Goal: Navigation & Orientation: Find specific page/section

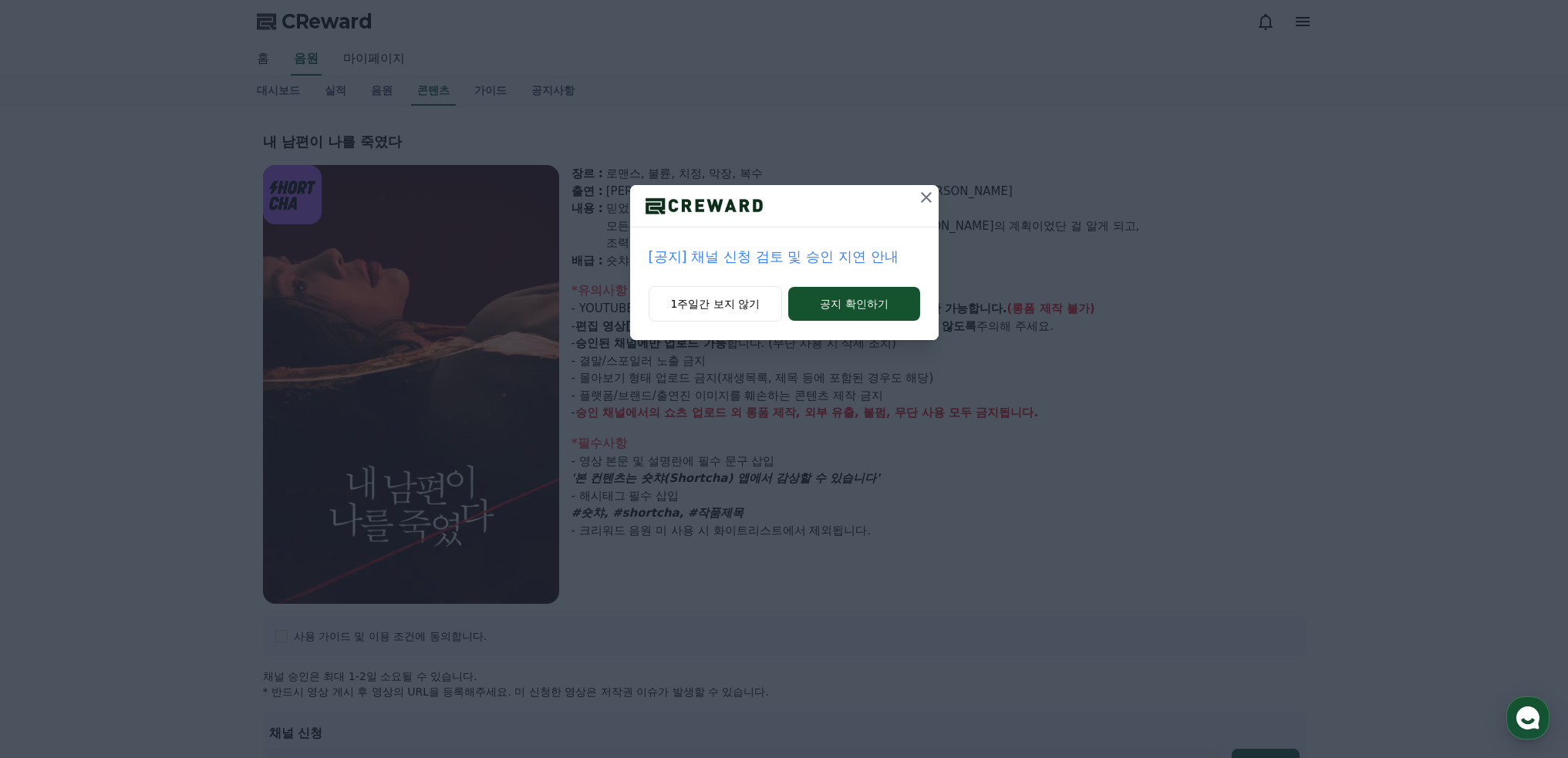
select select
drag, startPoint x: 922, startPoint y: 197, endPoint x: 834, endPoint y: 256, distance: 105.9
click at [834, 256] on div "[공지] 채널 신청 검토 및 승인 지연 안내 1주일간 보지 않기 공지 확인하기" at bounding box center [784, 262] width 308 height 155
click at [828, 263] on p "[공지] 채널 신청 검토 및 승인 지연 안내" at bounding box center [784, 256] width 271 height 21
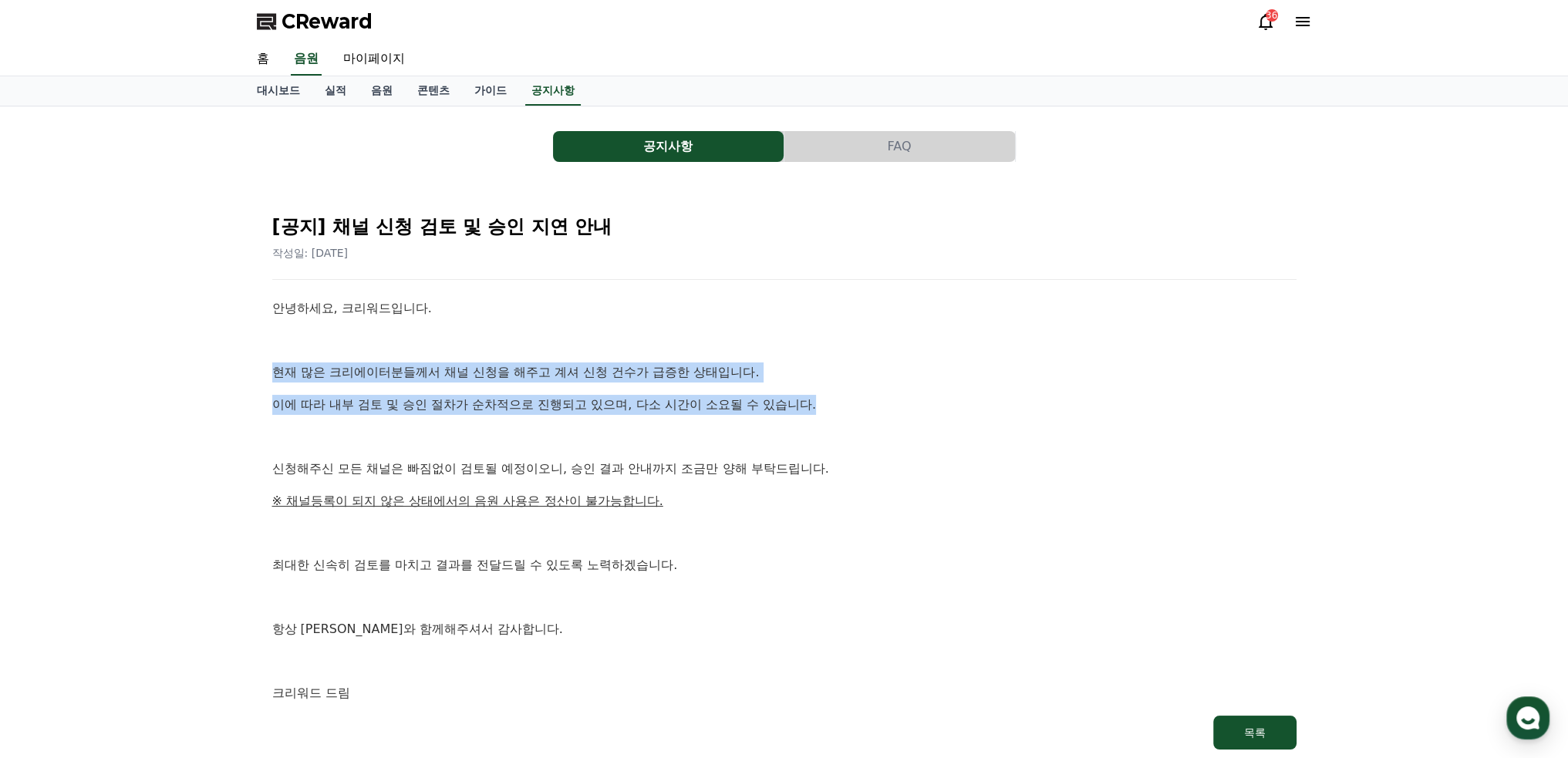
drag, startPoint x: 268, startPoint y: 375, endPoint x: 893, endPoint y: 382, distance: 625.0
click at [893, 382] on div "[공지] 채널 신청 검토 및 승인 지연 안내 작성일: [DATE] 안녕하세요, 크리워드입니다. 현재 많은 크리에이터분들께서 채널 신청을 해주고…" at bounding box center [784, 476] width 1030 height 554
click at [864, 401] on p "이에 따라 내부 검토 및 승인 절차가 순차적으로 진행되고 있으며, 다소 시간이 소요될 수 있습니다." at bounding box center [784, 404] width 1024 height 20
drag, startPoint x: 848, startPoint y: 405, endPoint x: 228, endPoint y: 314, distance: 626.6
click at [226, 325] on div "공지사항 FAQ [공지] 채널 신청 검토 및 승인 지연 안내 작성일: [DATE] 안녕하세요, 크리워드입니다. 현재 많은 크리에이터분들께서 채…" at bounding box center [784, 441] width 1568 height 670
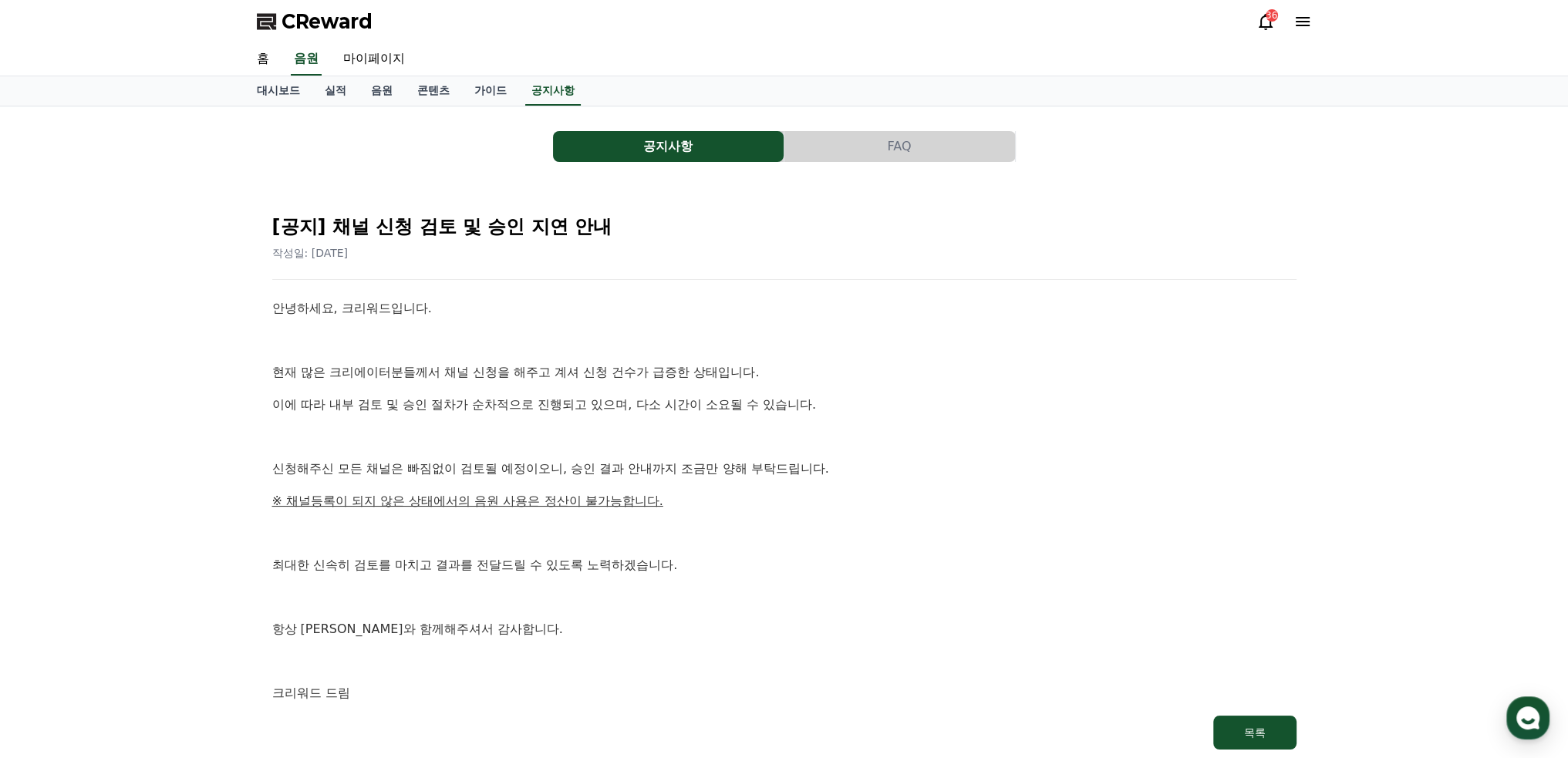
click at [230, 312] on div "공지사항 FAQ [공지] 채널 신청 검토 및 승인 지연 안내 작성일: [DATE] 안녕하세요, 크리워드입니다. 현재 많은 크리에이터분들께서 채…" at bounding box center [784, 441] width 1568 height 670
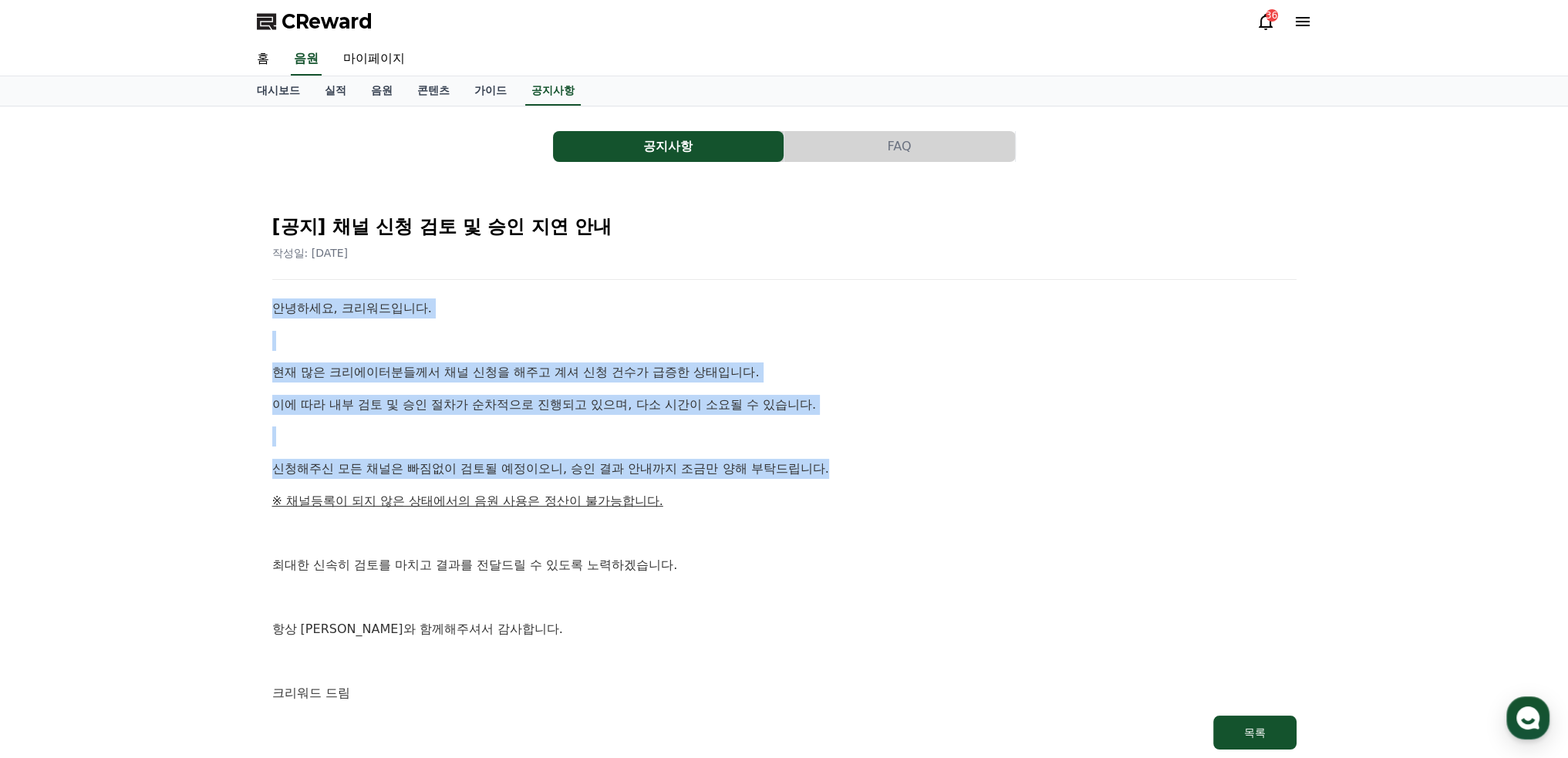
drag, startPoint x: 231, startPoint y: 310, endPoint x: 857, endPoint y: 474, distance: 647.1
click at [857, 474] on div "공지사항 FAQ [공지] 채널 신청 검토 및 승인 지연 안내 작성일: [DATE] 안녕하세요, 크리워드입니다. 현재 많은 크리에이터분들께서 채…" at bounding box center [784, 441] width 1568 height 670
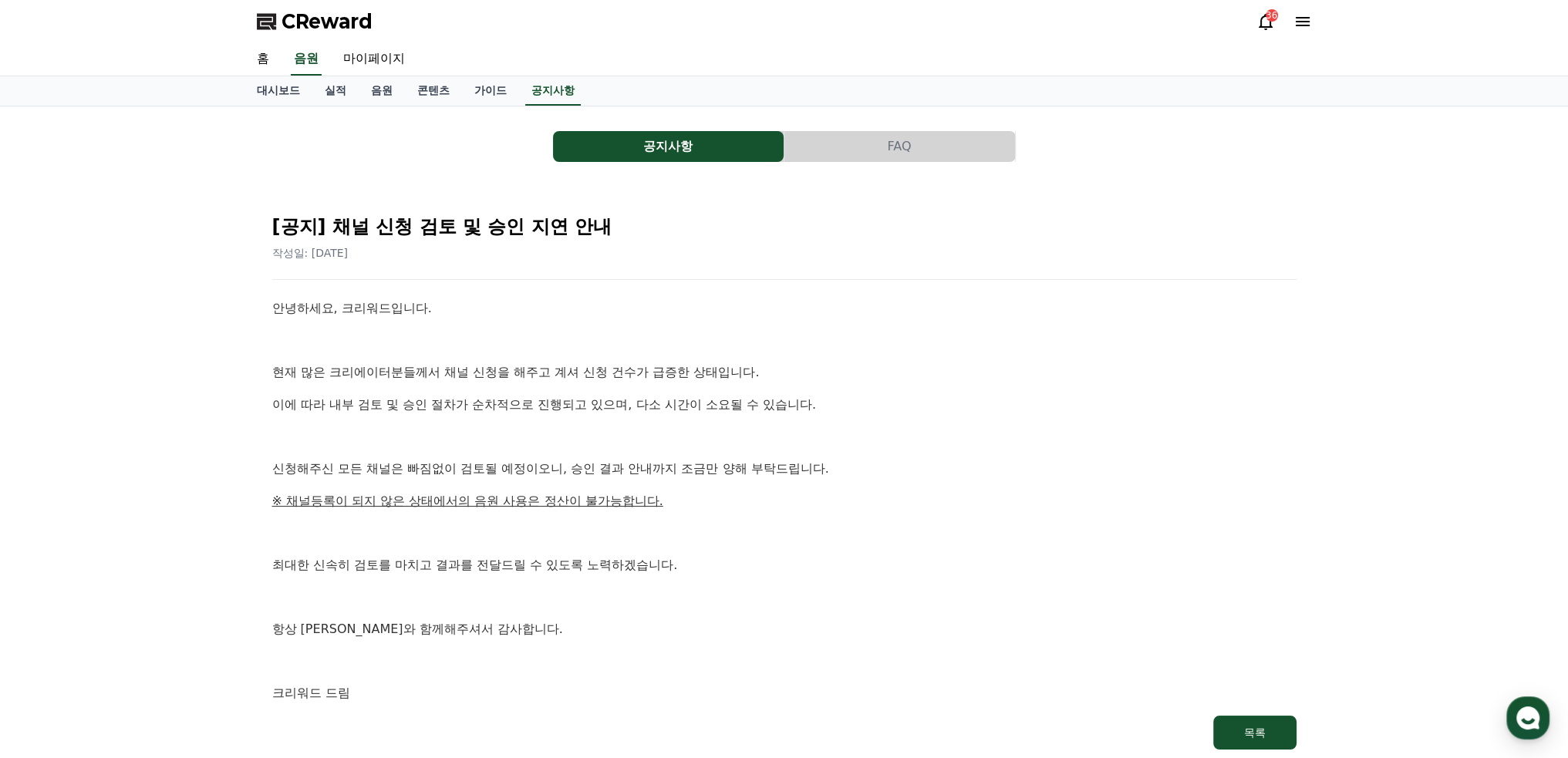
click at [853, 486] on div "안녕하세요, 크리워드입니다. 현재 많은 크리에이터분들께서 채널 신청을 해주고 계셔 신청 건수가 급증한 상태입니다. 이에 따라 내부 검토 및 승…" at bounding box center [784, 501] width 1024 height 405
click at [418, 95] on link "콘텐츠" at bounding box center [433, 90] width 57 height 29
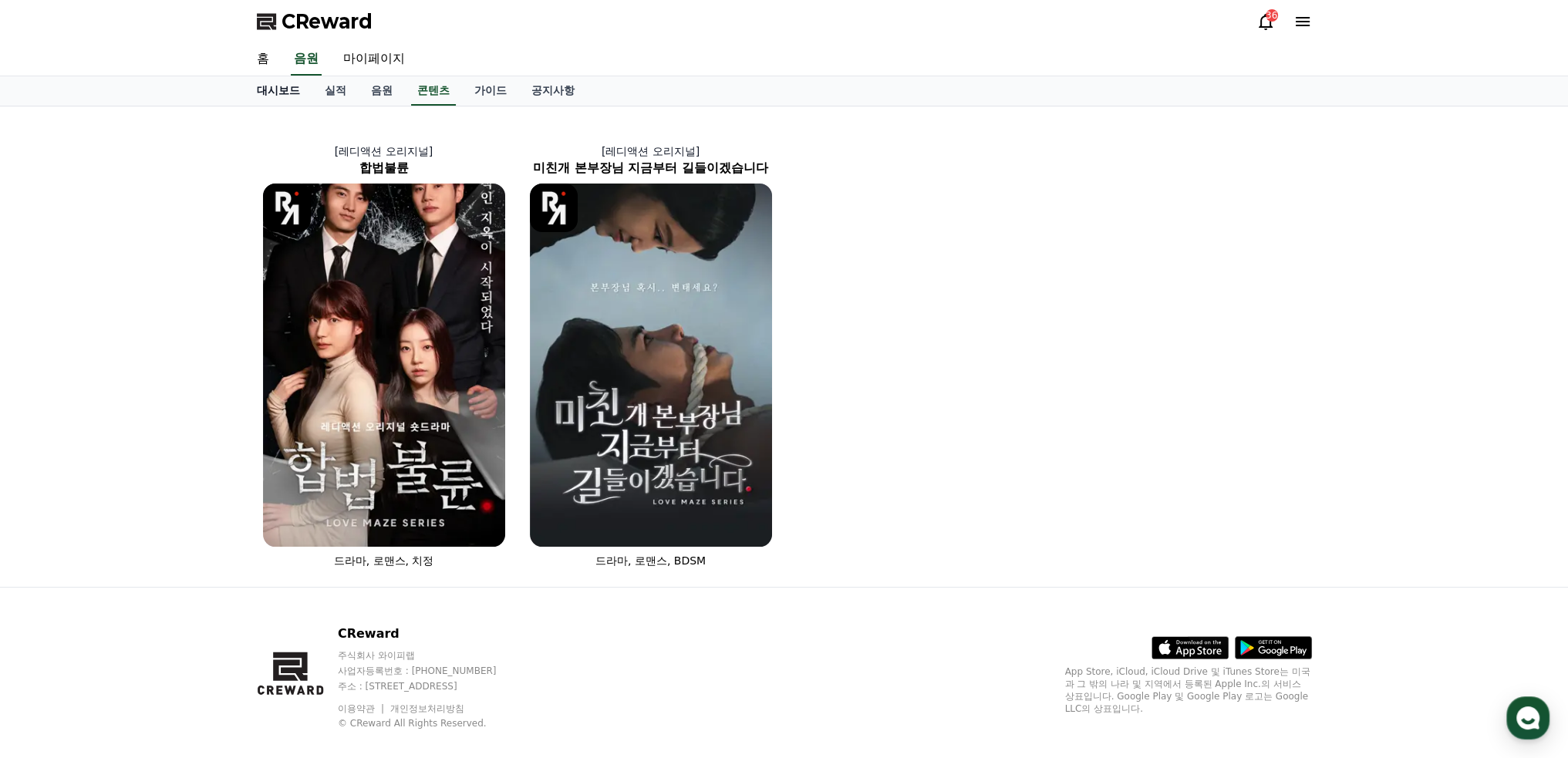
click at [287, 93] on link "대시보드" at bounding box center [279, 90] width 68 height 29
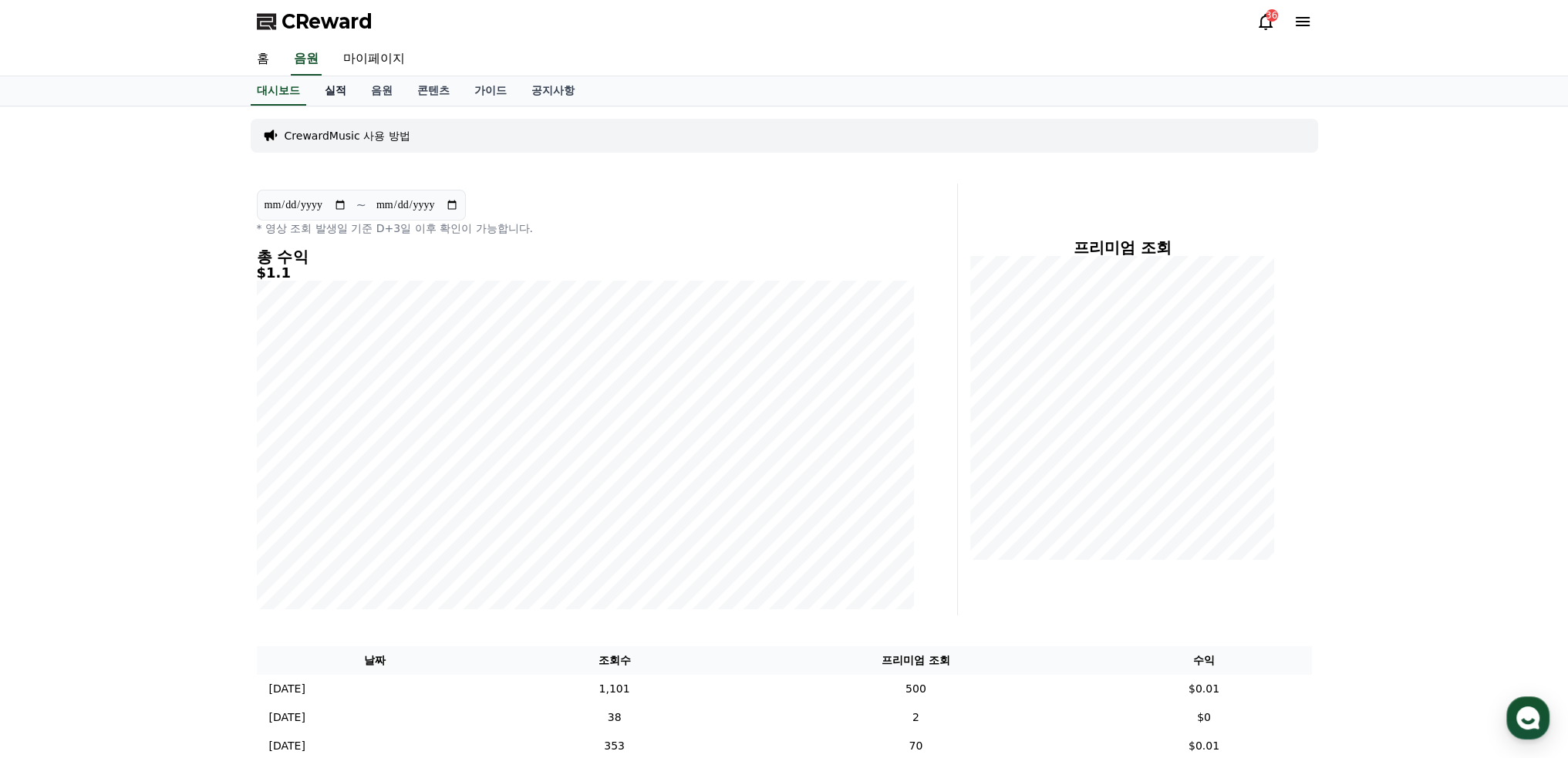
click at [332, 88] on link "실적" at bounding box center [336, 90] width 46 height 29
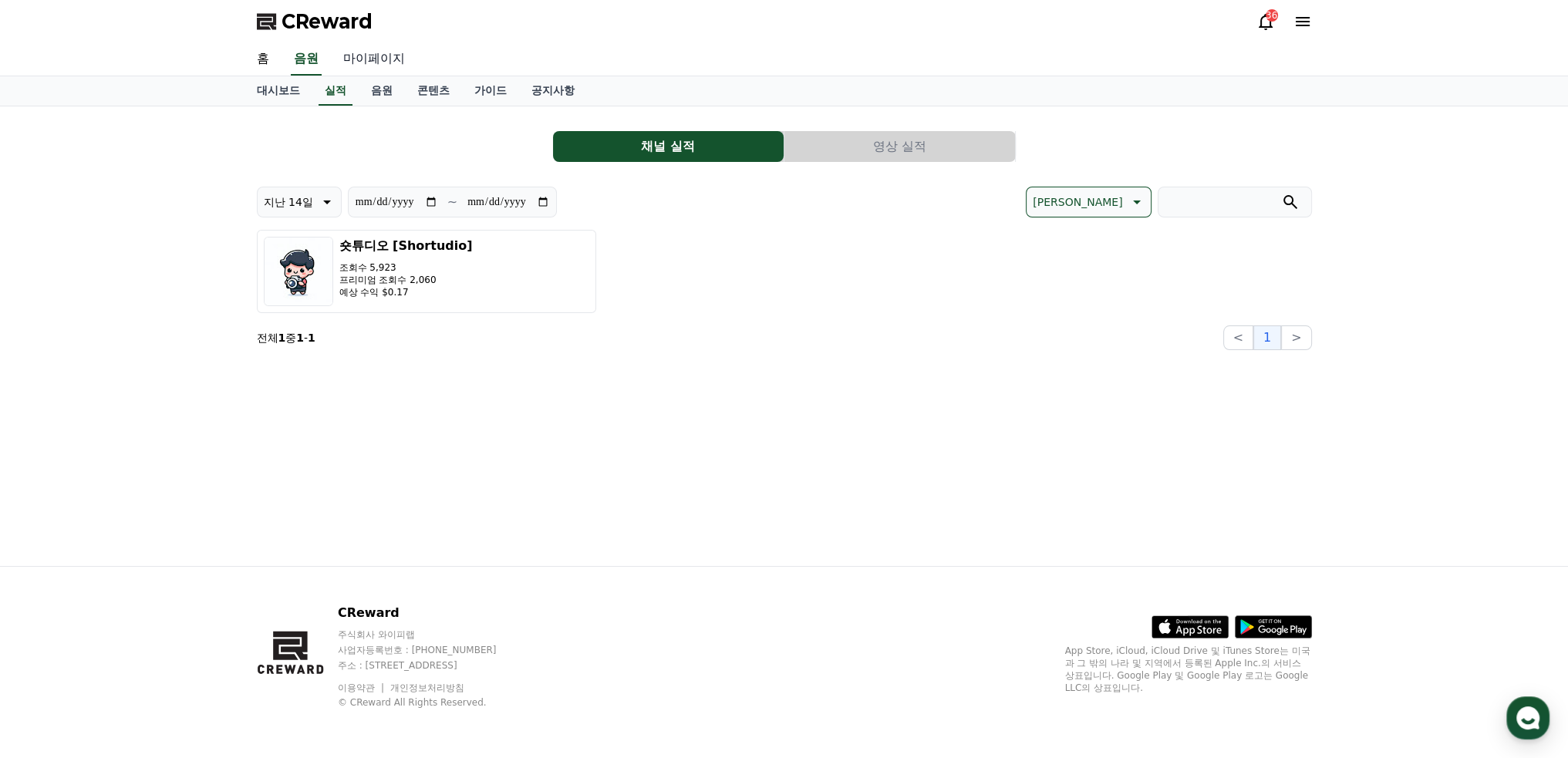
click at [366, 64] on link "마이페이지" at bounding box center [374, 59] width 86 height 32
select select "**********"
